Goal: Find specific page/section: Find specific page/section

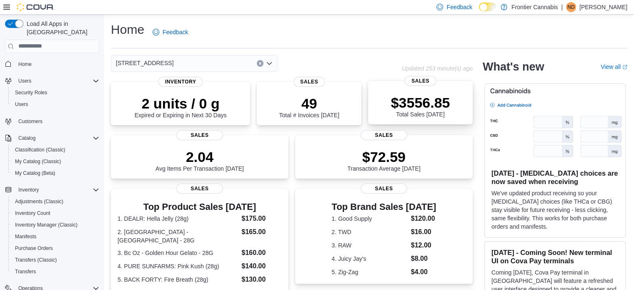
click at [434, 106] on p "$3556.85" at bounding box center [420, 102] width 59 height 17
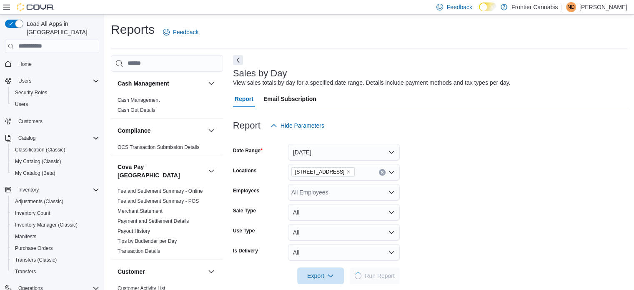
scroll to position [10, 0]
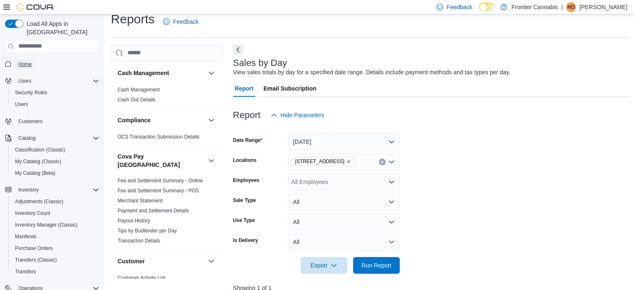
click at [23, 61] on span "Home" at bounding box center [24, 64] width 13 height 7
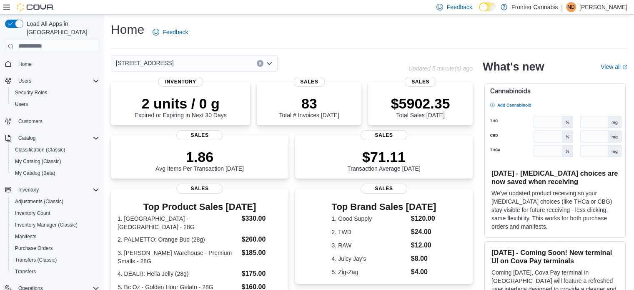
click at [270, 63] on icon "Open list of options" at bounding box center [269, 63] width 7 height 7
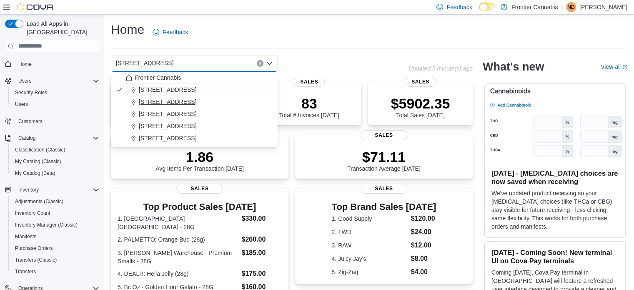
click at [155, 102] on span "[STREET_ADDRESS]" at bounding box center [168, 102] width 58 height 8
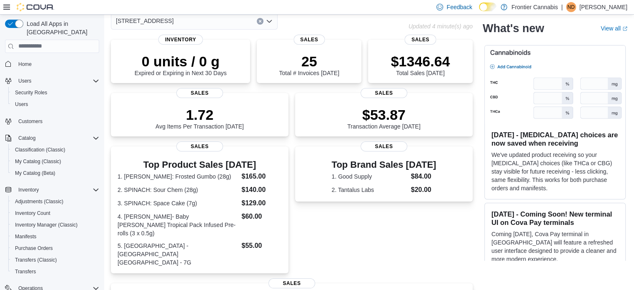
scroll to position [28, 0]
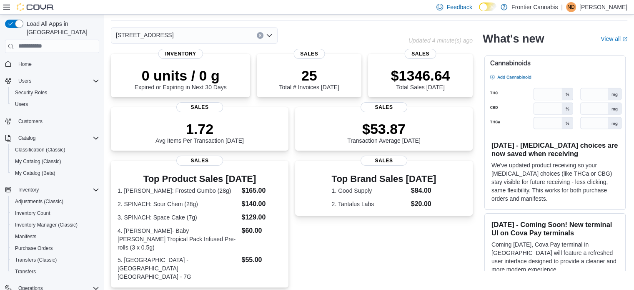
click at [270, 36] on icon "Open list of options" at bounding box center [269, 35] width 5 height 3
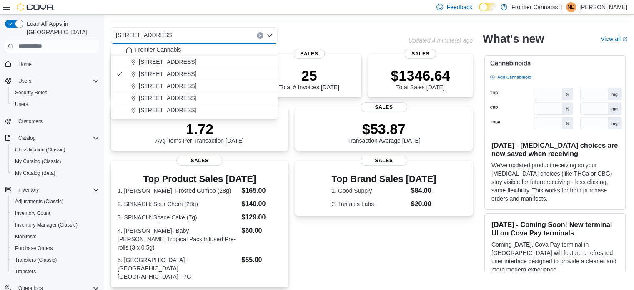
click at [191, 111] on span "[STREET_ADDRESS]" at bounding box center [168, 110] width 58 height 8
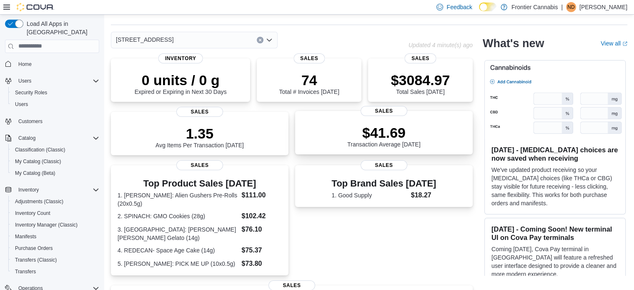
scroll to position [0, 0]
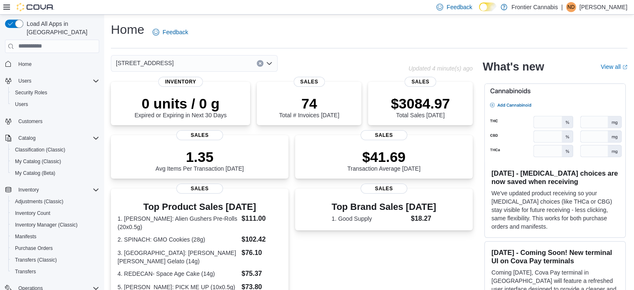
click at [268, 64] on icon "Open list of options" at bounding box center [269, 63] width 5 height 3
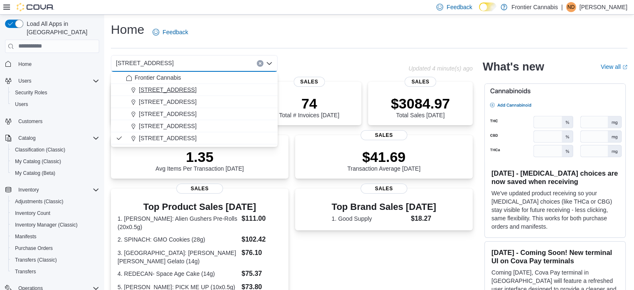
click at [172, 91] on span "[STREET_ADDRESS]" at bounding box center [168, 89] width 58 height 8
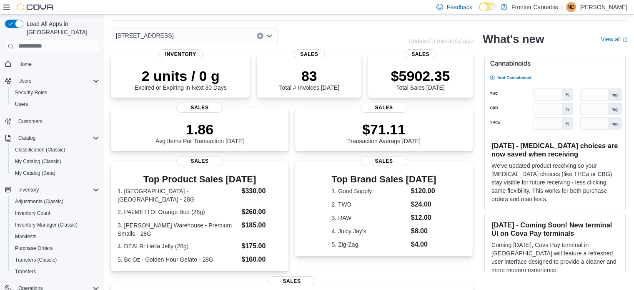
scroll to position [42, 0]
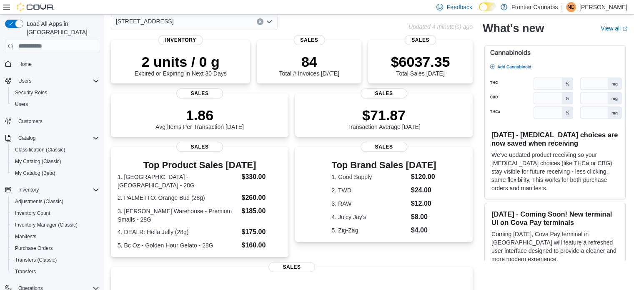
click at [316, 26] on div "[STREET_ADDRESS]" at bounding box center [260, 21] width 298 height 17
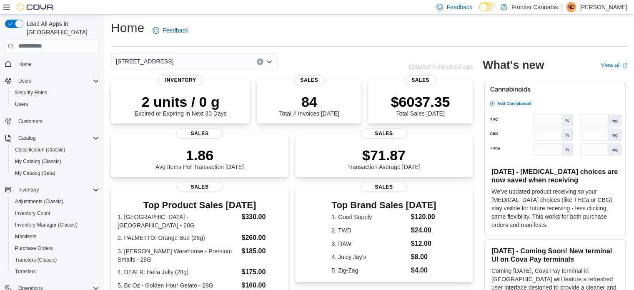
scroll to position [0, 0]
